Goal: Task Accomplishment & Management: Use online tool/utility

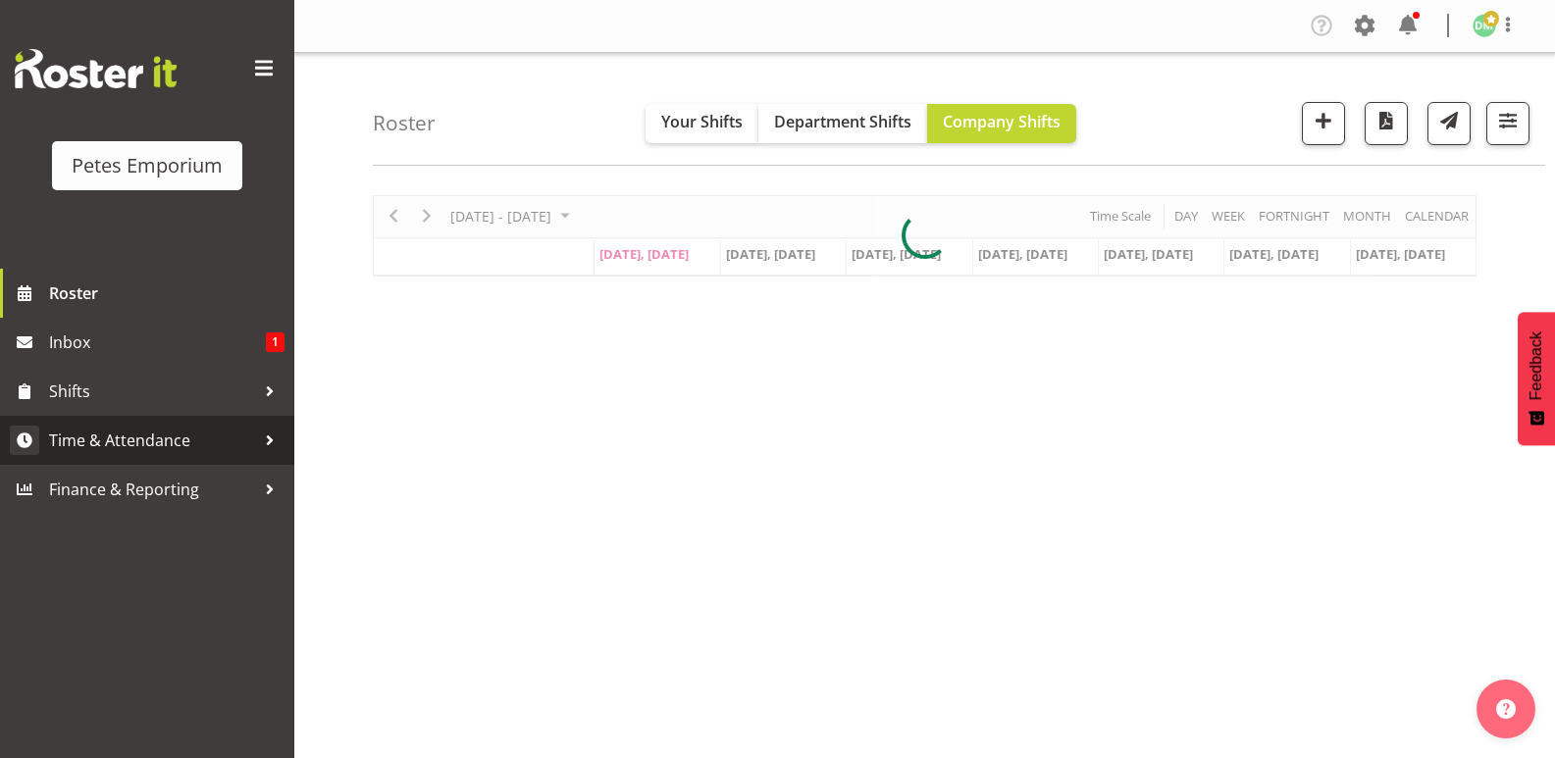
click at [168, 433] on span "Time & Attendance" at bounding box center [152, 440] width 206 height 29
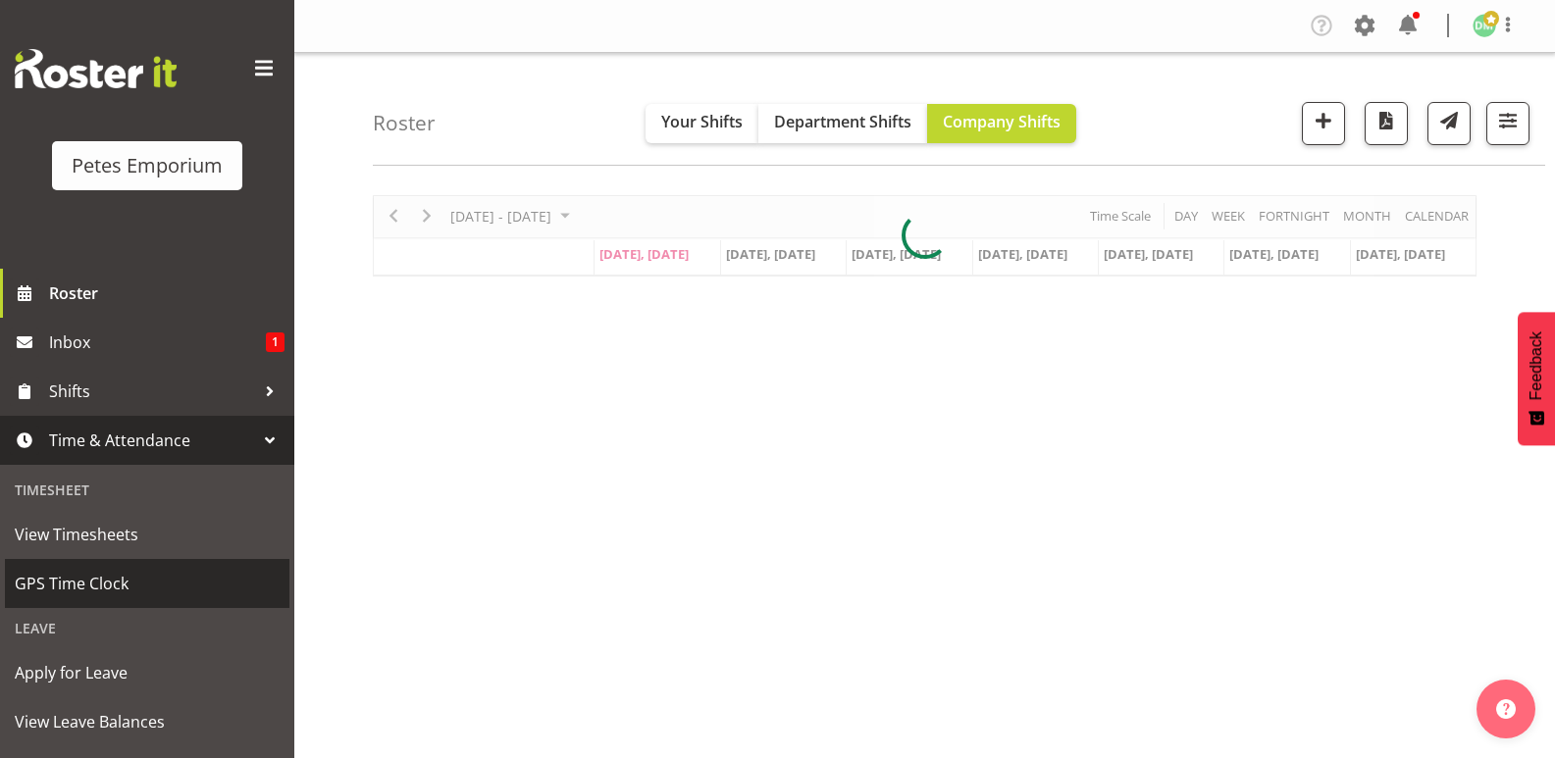
click at [114, 581] on span "GPS Time Clock" at bounding box center [147, 583] width 265 height 29
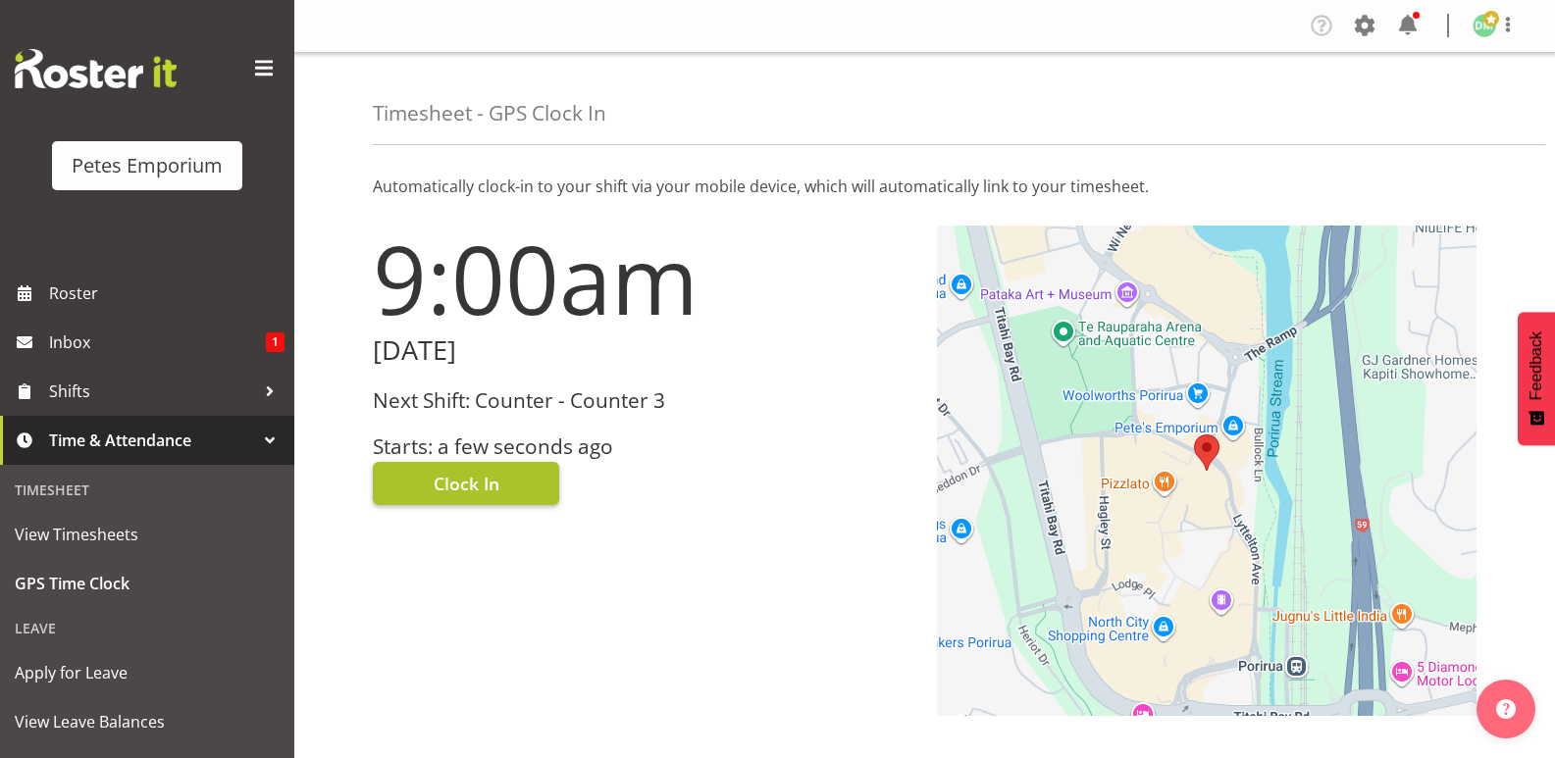
click at [497, 477] on span "Clock In" at bounding box center [467, 484] width 66 height 26
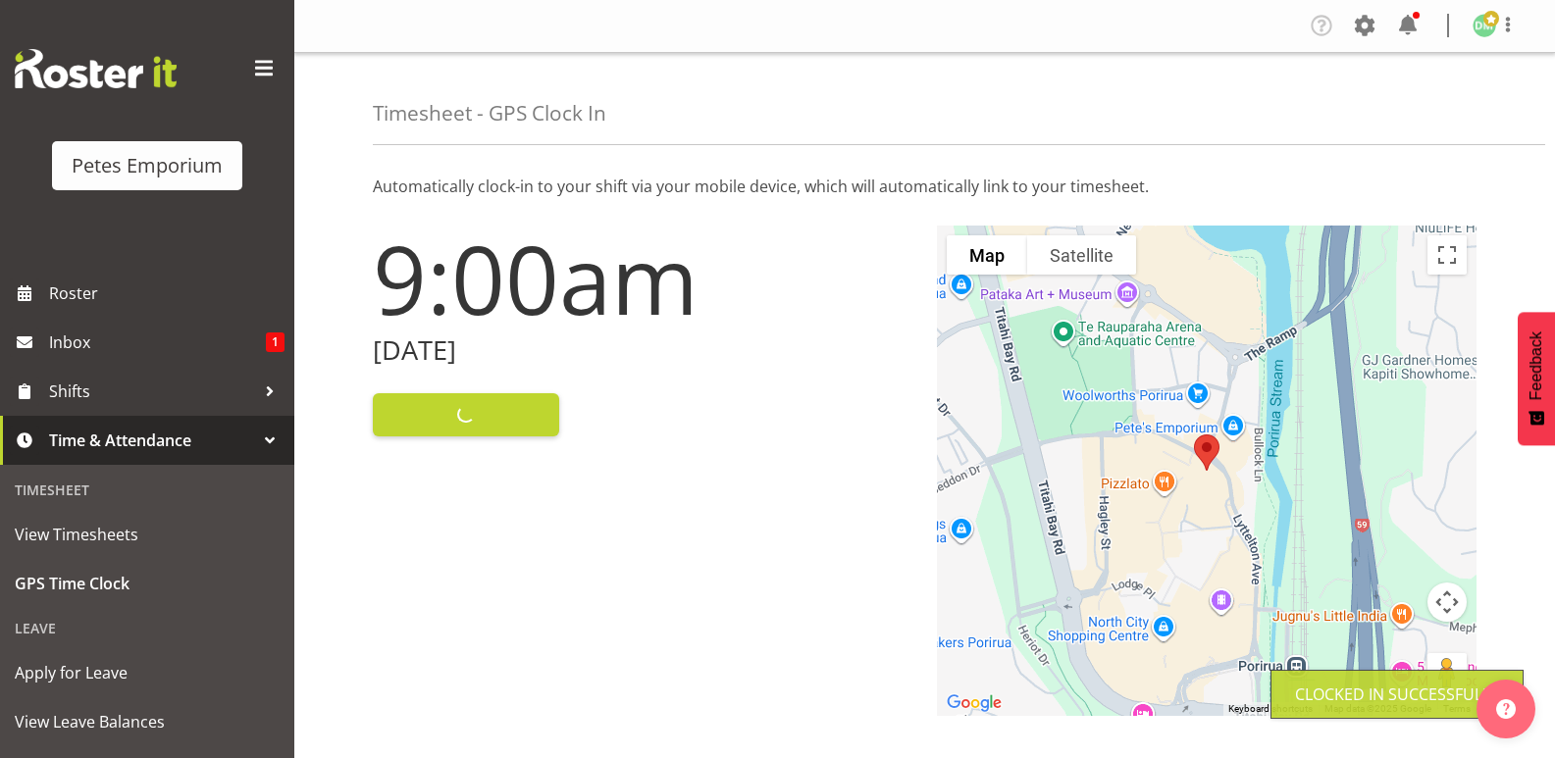
click at [1486, 33] on img at bounding box center [1484, 26] width 24 height 24
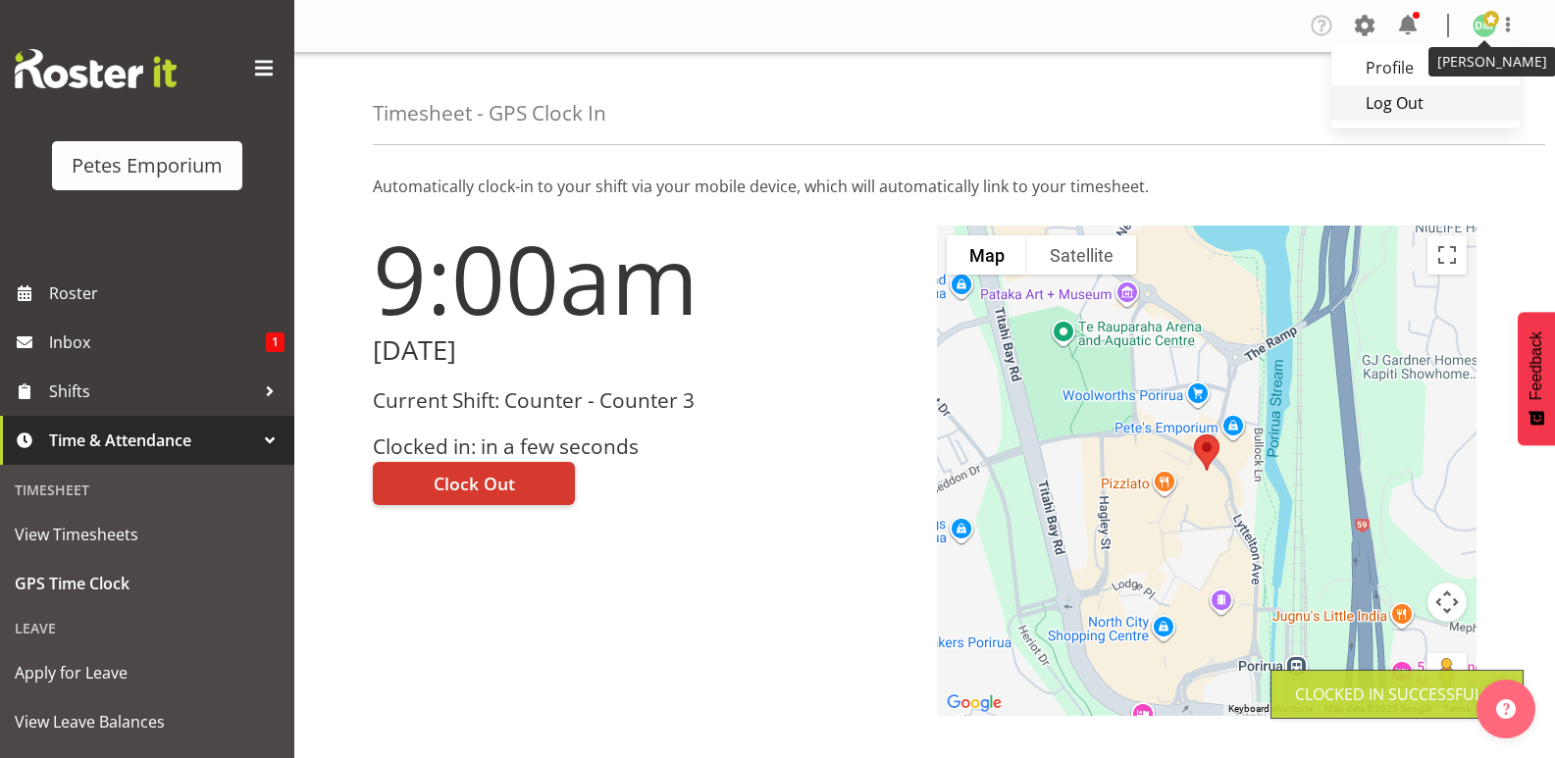
click at [1386, 101] on link "Log Out" at bounding box center [1425, 102] width 188 height 35
